Goal: Task Accomplishment & Management: Use online tool/utility

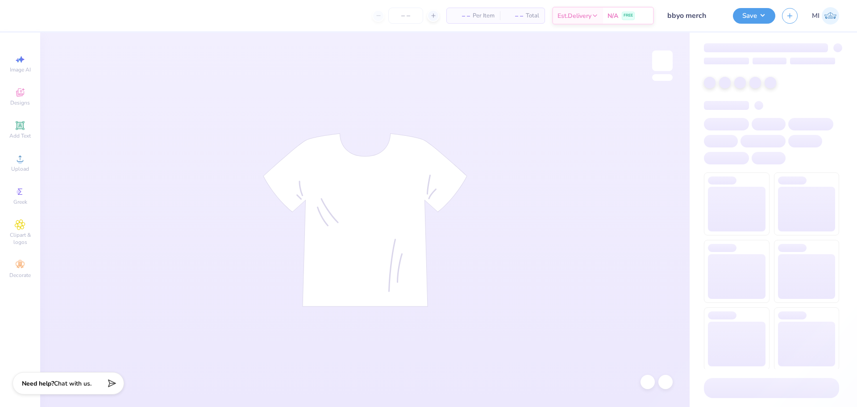
type input "bbyo merch"
type input "12"
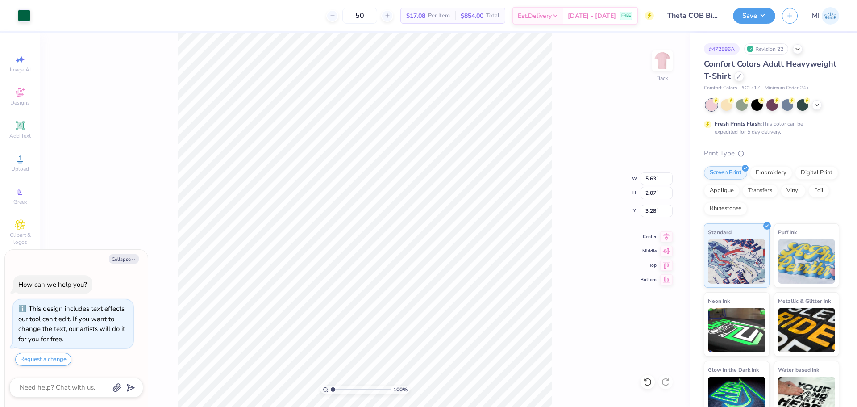
type textarea "x"
type input "4.07"
type input "1.50"
type textarea "x"
type input "3.60"
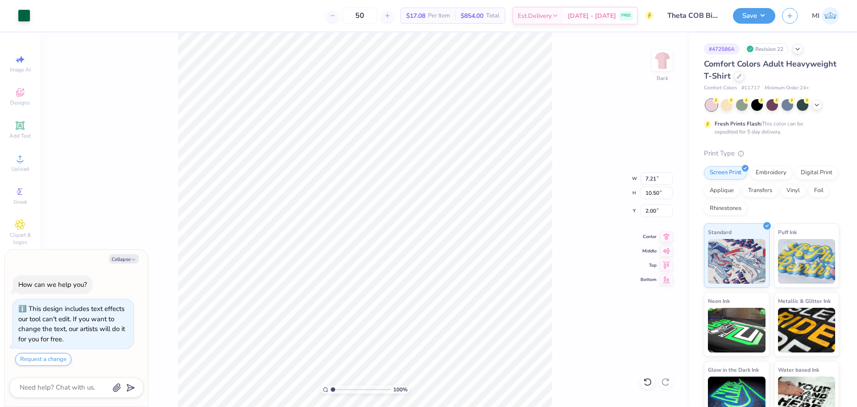
type textarea "x"
type input "3.00"
type textarea "x"
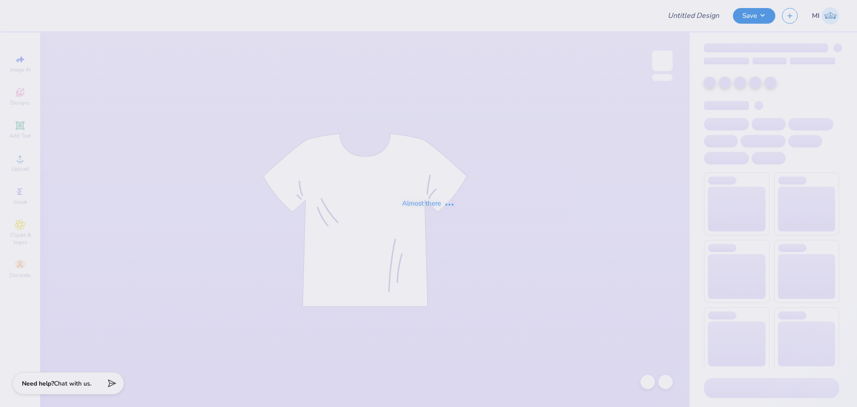
type input "ZBT Football Shirt"
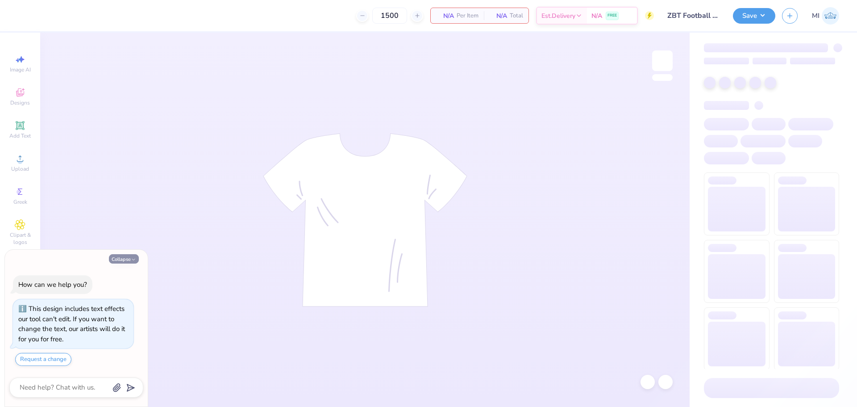
click at [125, 257] on button "Collapse" at bounding box center [124, 258] width 30 height 9
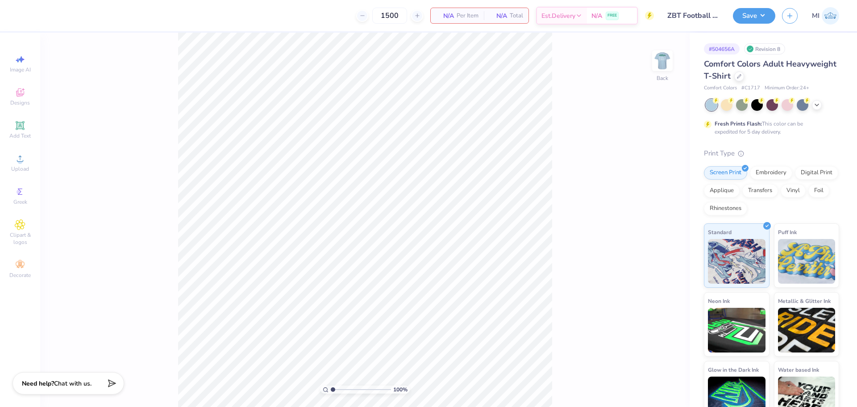
type textarea "x"
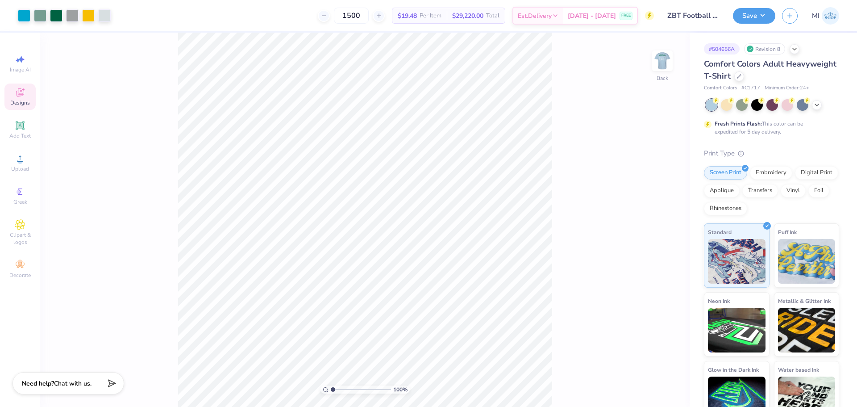
click at [16, 102] on span "Designs" at bounding box center [20, 102] width 20 height 7
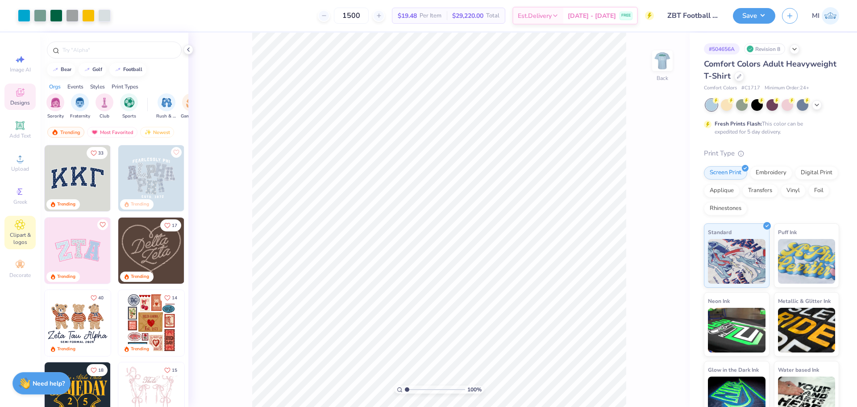
click at [25, 224] on icon at bounding box center [20, 225] width 10 height 10
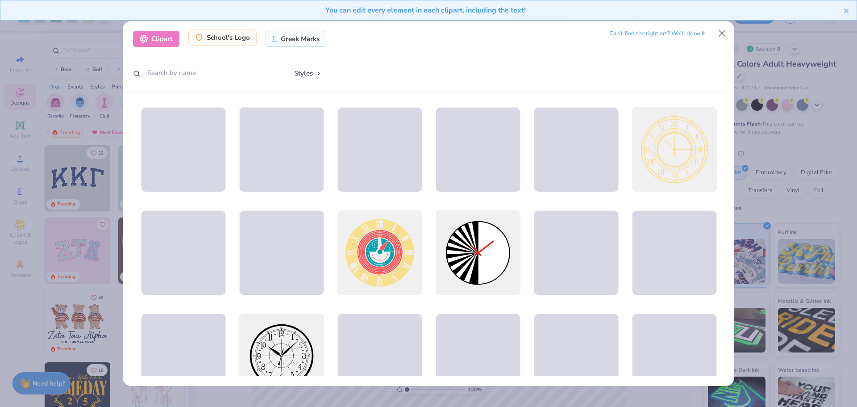
click at [223, 42] on div "School's Logo" at bounding box center [222, 37] width 68 height 16
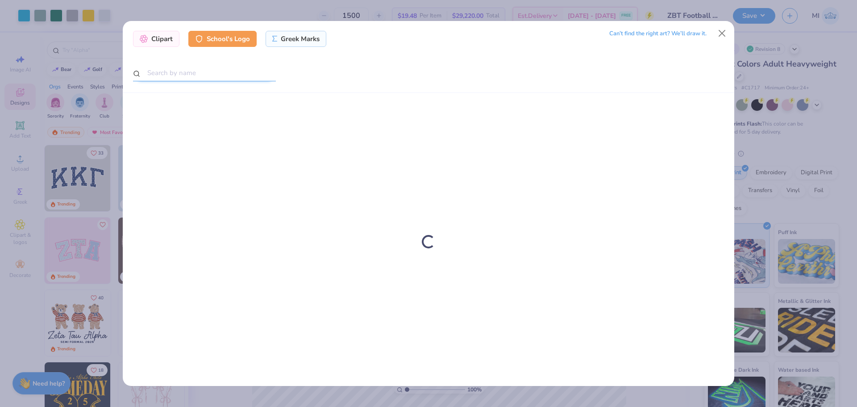
click at [189, 78] on input "text" at bounding box center [204, 73] width 143 height 17
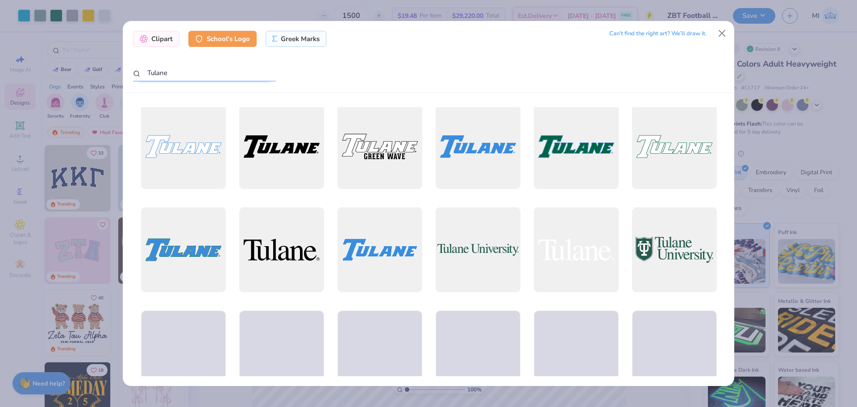
scroll to position [402, 0]
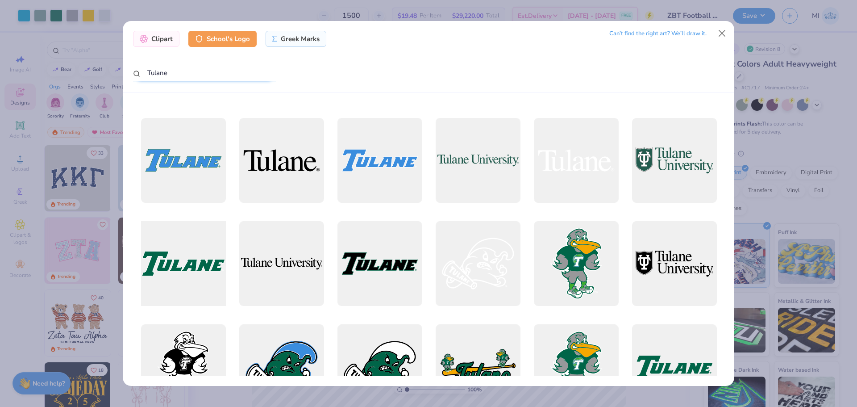
type input "Tulane"
click at [166, 260] on div at bounding box center [183, 263] width 93 height 93
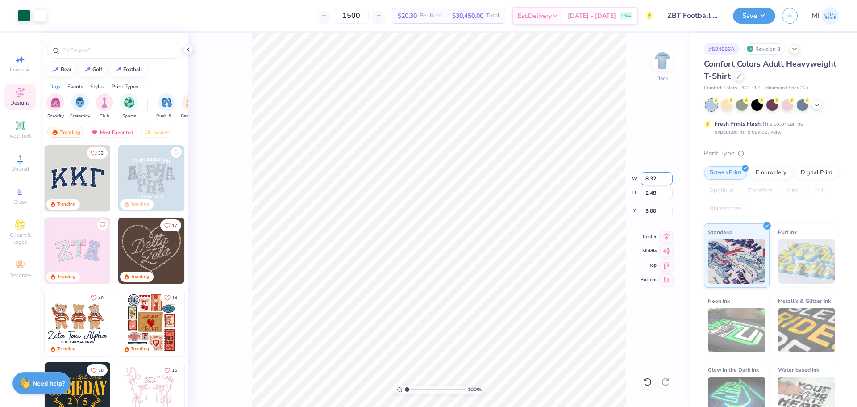
type input "8.32"
type input "2.48"
type input "4.79"
type input "2.47"
type input "4.78"
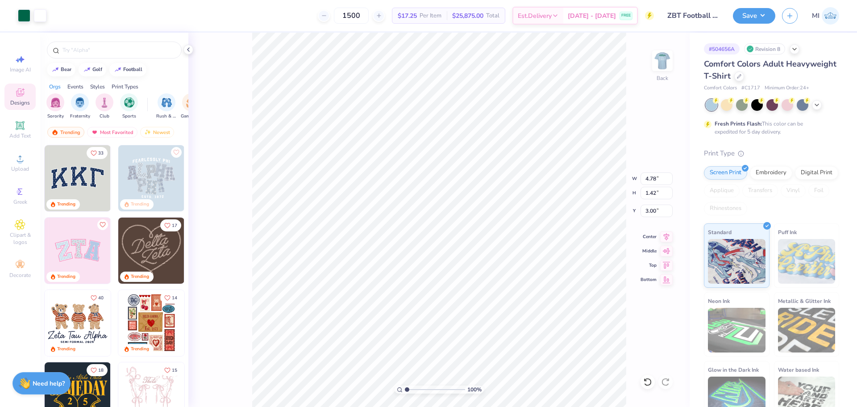
type input "1.42"
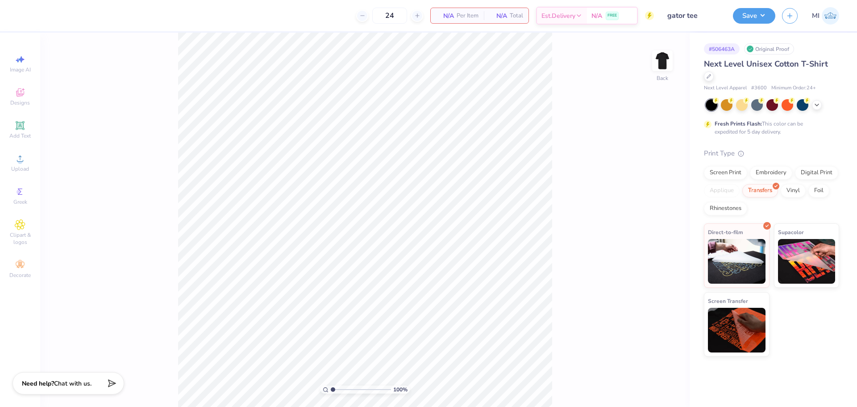
click at [456, 4] on div "24 N/A Per Item N/A Total Est. Delivery N/A FREE Design Title gator tee Save MI…" at bounding box center [428, 203] width 857 height 407
click at [740, 254] on img at bounding box center [737, 260] width 58 height 45
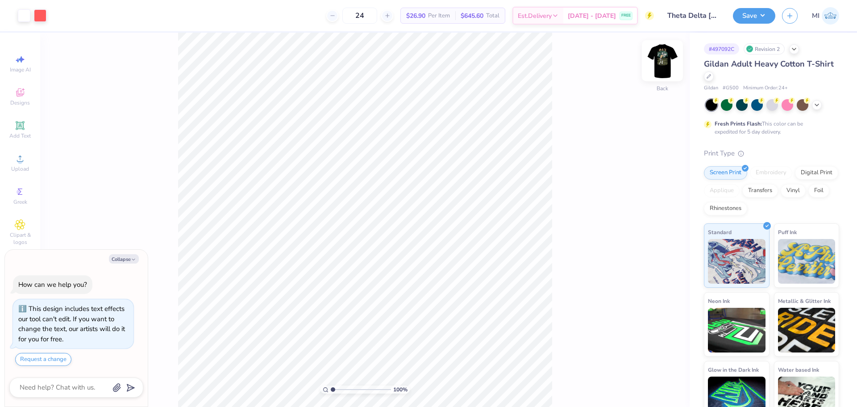
click at [658, 60] on img at bounding box center [663, 61] width 36 height 36
click at [74, 17] on div at bounding box center [72, 14] width 13 height 13
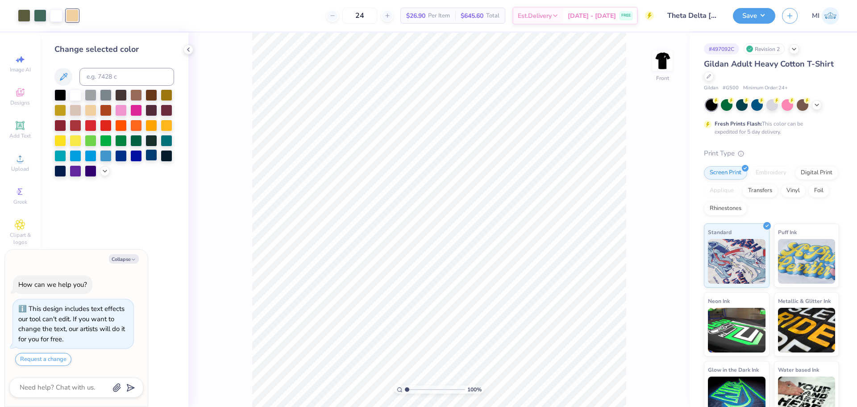
click at [153, 156] on div at bounding box center [152, 155] width 12 height 12
click at [122, 158] on div at bounding box center [121, 155] width 12 height 12
type textarea "x"
